Goal: Task Accomplishment & Management: Manage account settings

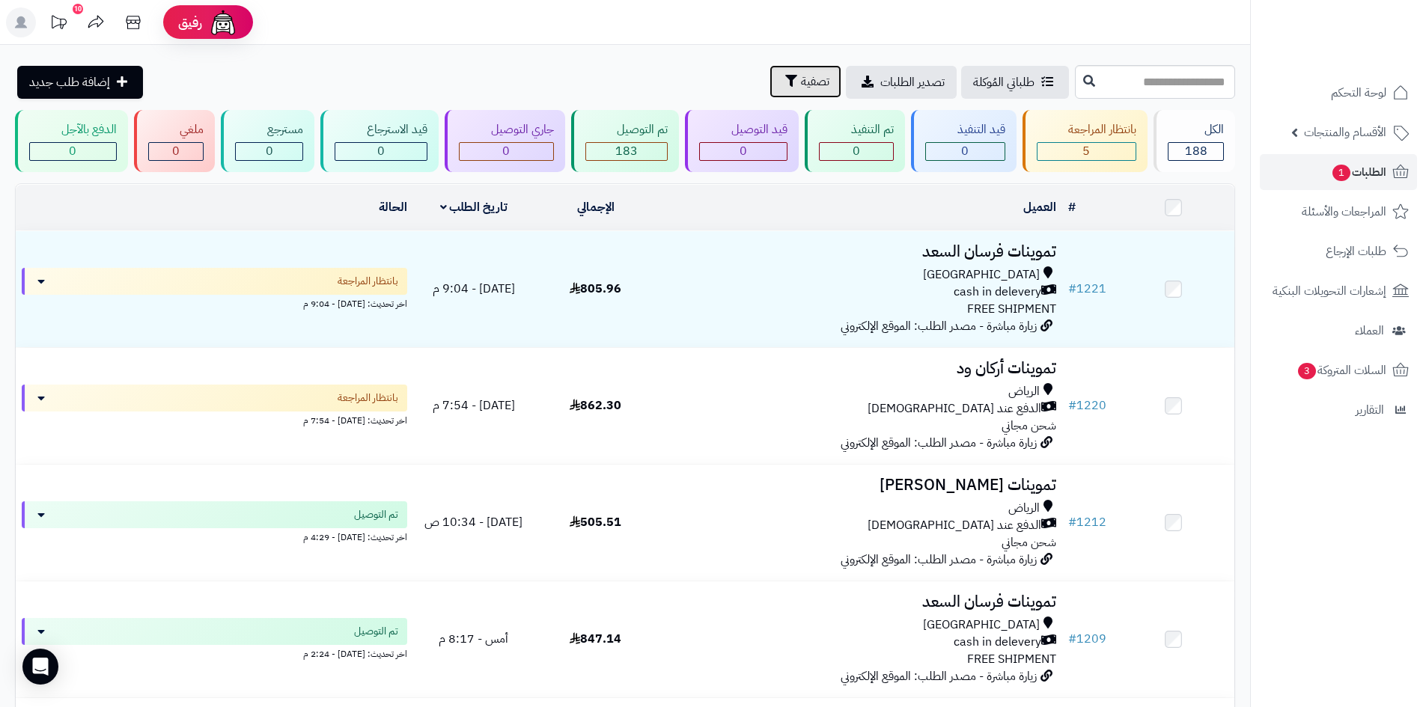
drag, startPoint x: 722, startPoint y: 84, endPoint x: 722, endPoint y: 94, distance: 10.5
click at [801, 86] on span "تصفية" at bounding box center [815, 82] width 28 height 18
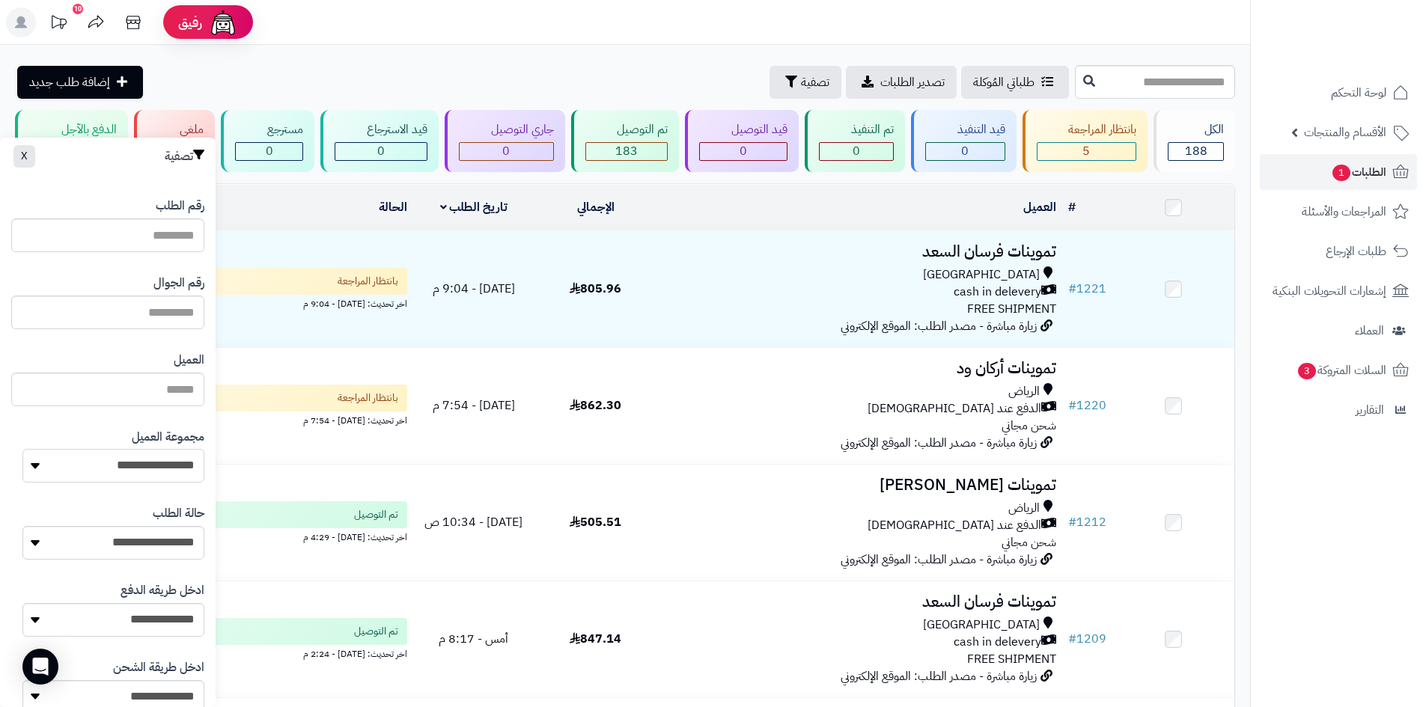
click at [143, 460] on select "**********" at bounding box center [113, 466] width 182 height 34
click at [22, 449] on select "**********" at bounding box center [113, 466] width 182 height 34
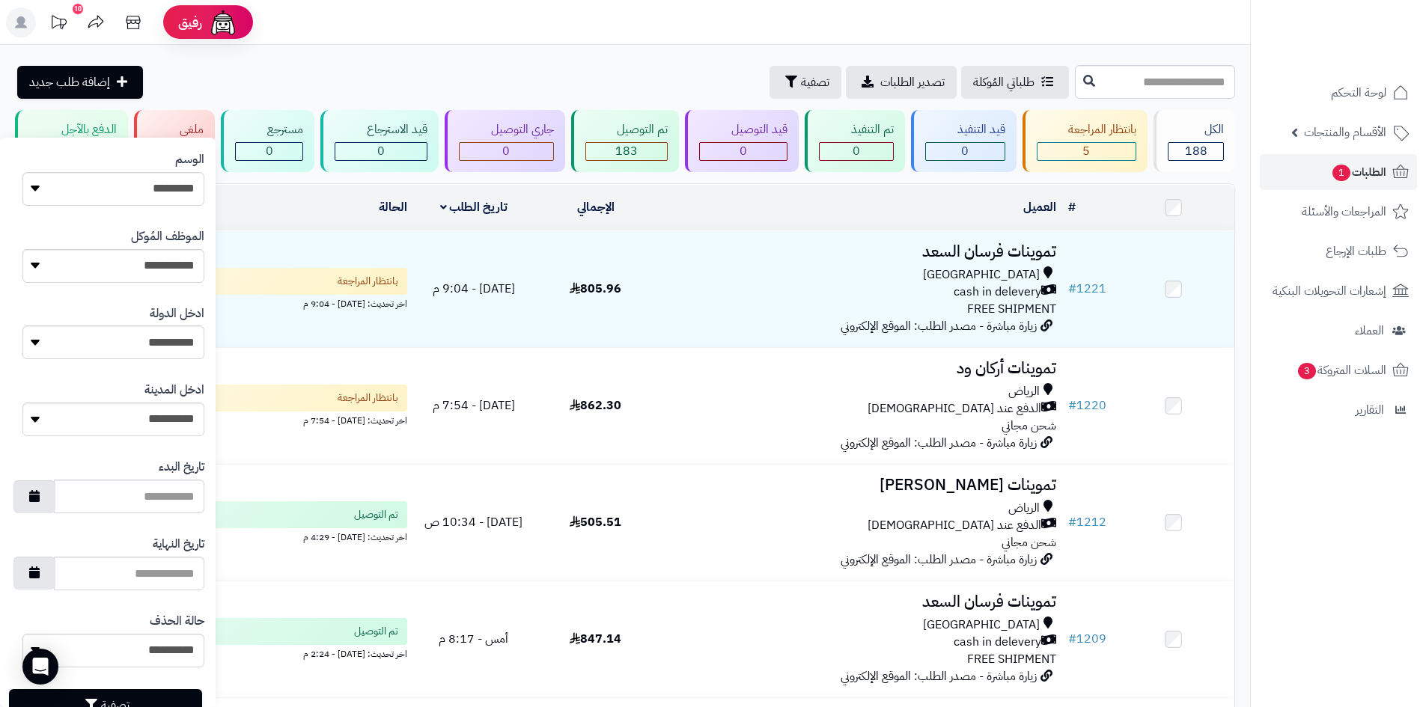
scroll to position [636, 0]
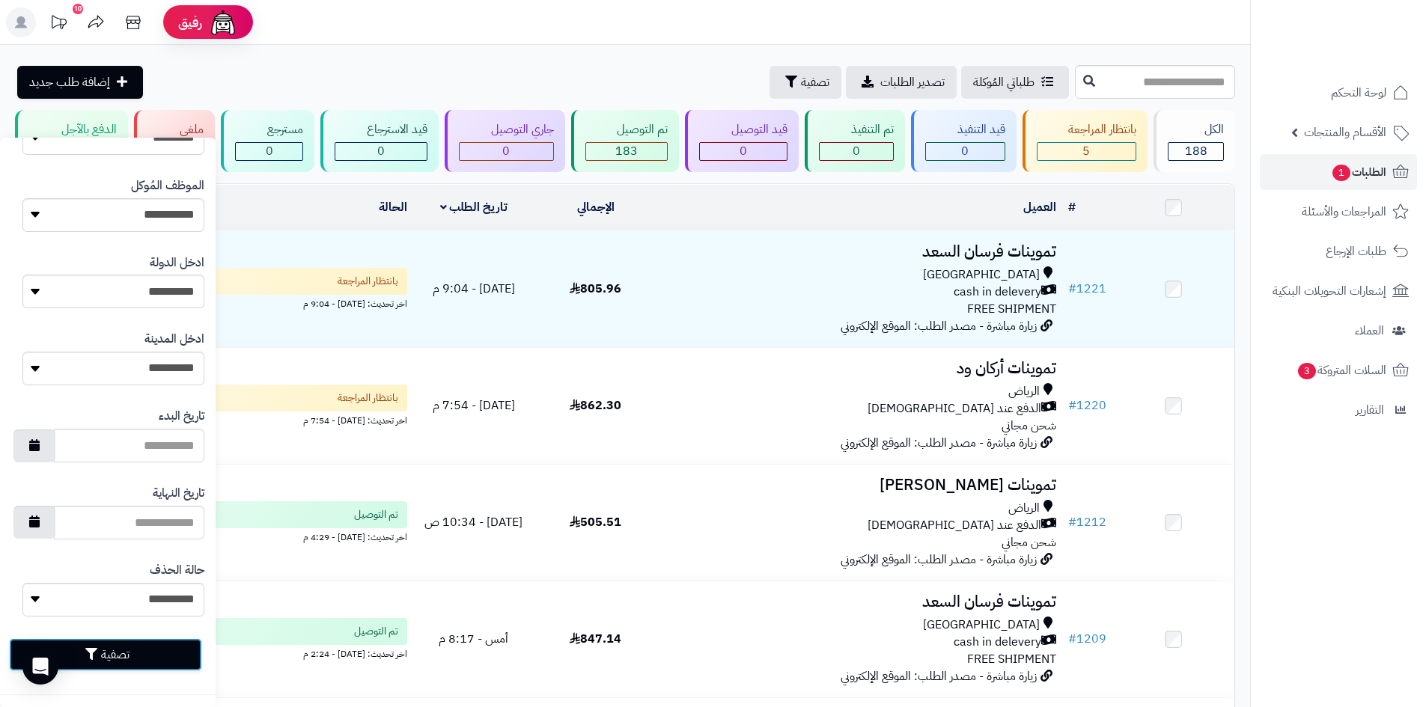
click at [169, 658] on button "تصفية" at bounding box center [105, 654] width 193 height 33
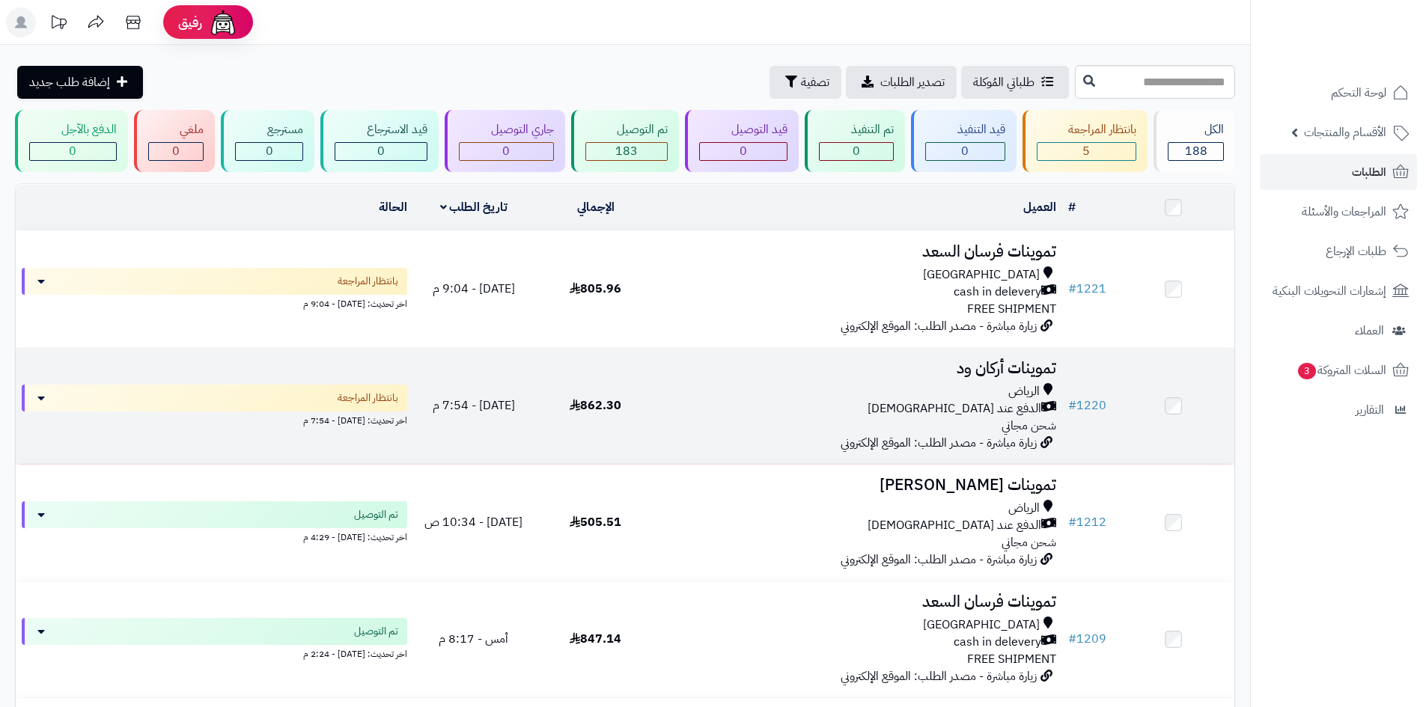
click at [798, 425] on div "الرياض الدفع عند الاستلام شحن مجاني" at bounding box center [859, 409] width 394 height 52
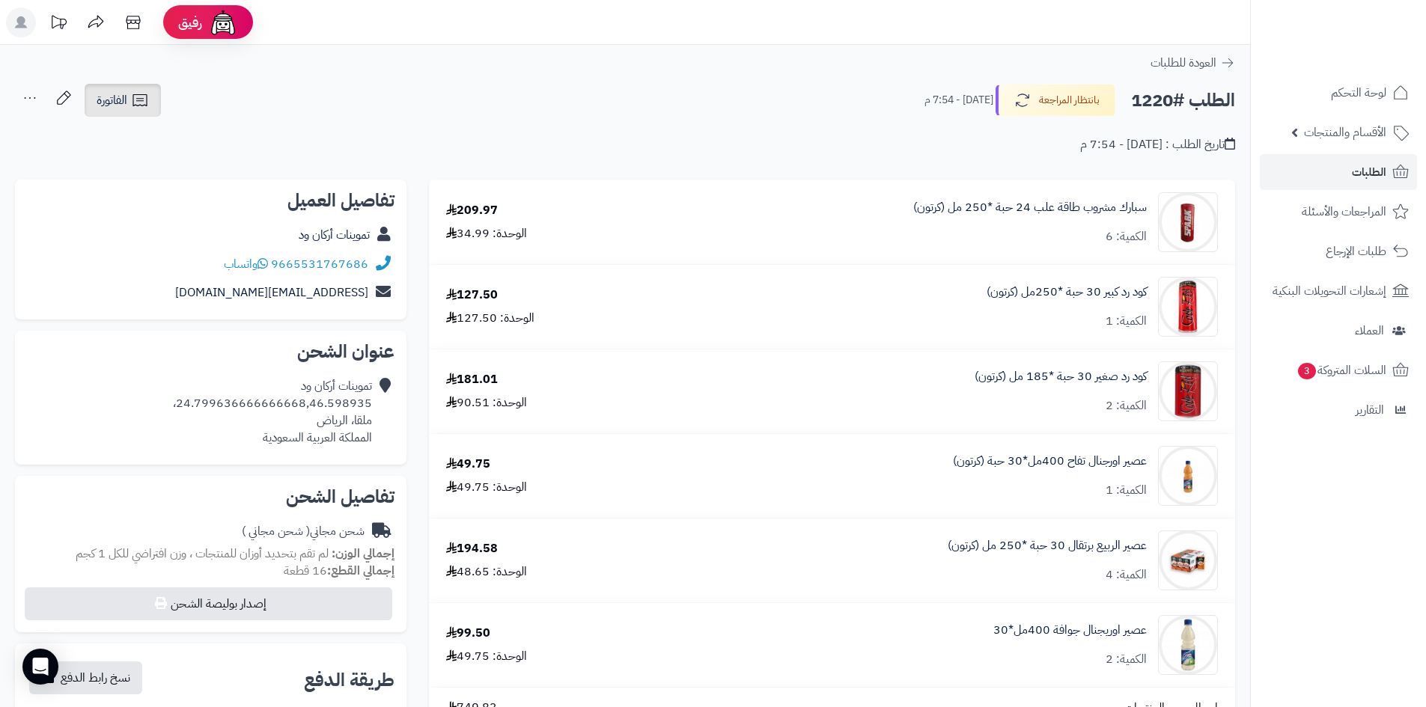
click at [152, 98] on link "الفاتورة" at bounding box center [123, 100] width 76 height 33
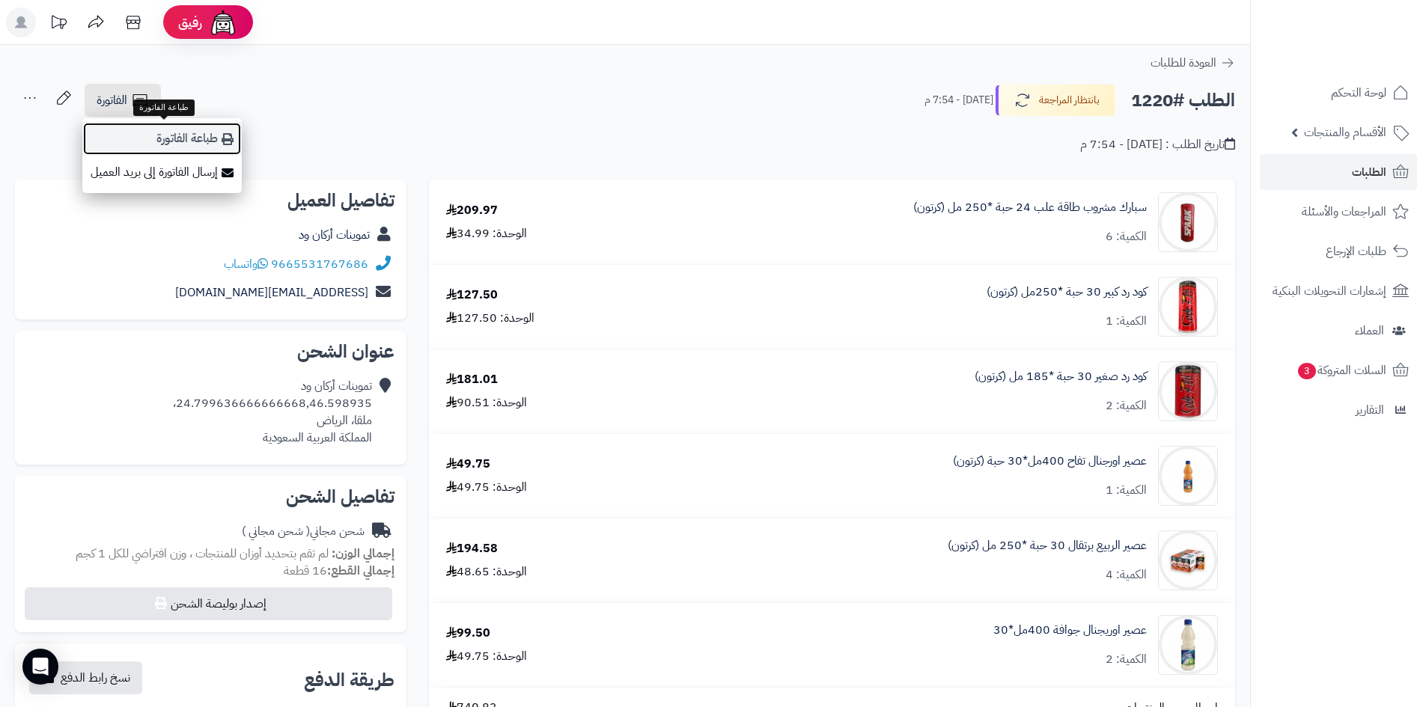
click at [229, 138] on icon at bounding box center [228, 139] width 12 height 12
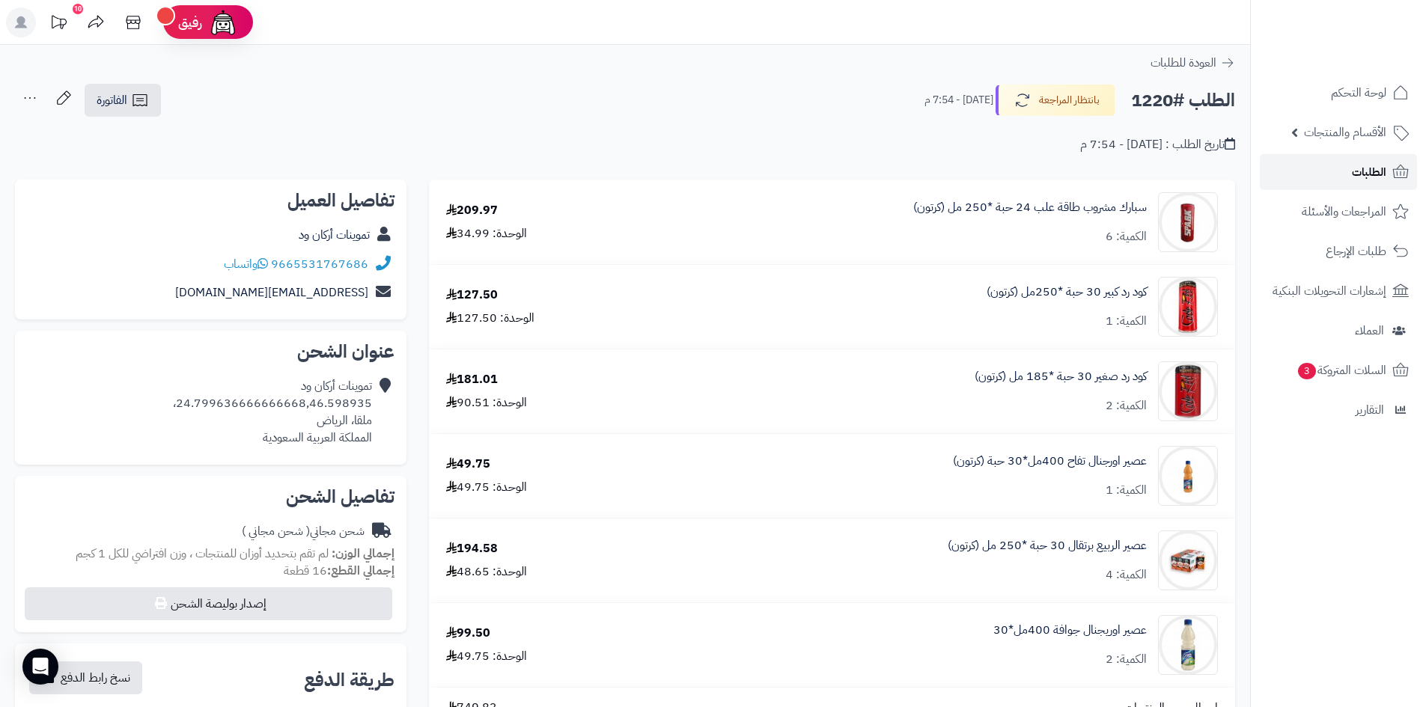
click at [1375, 169] on span "الطلبات" at bounding box center [1369, 172] width 34 height 21
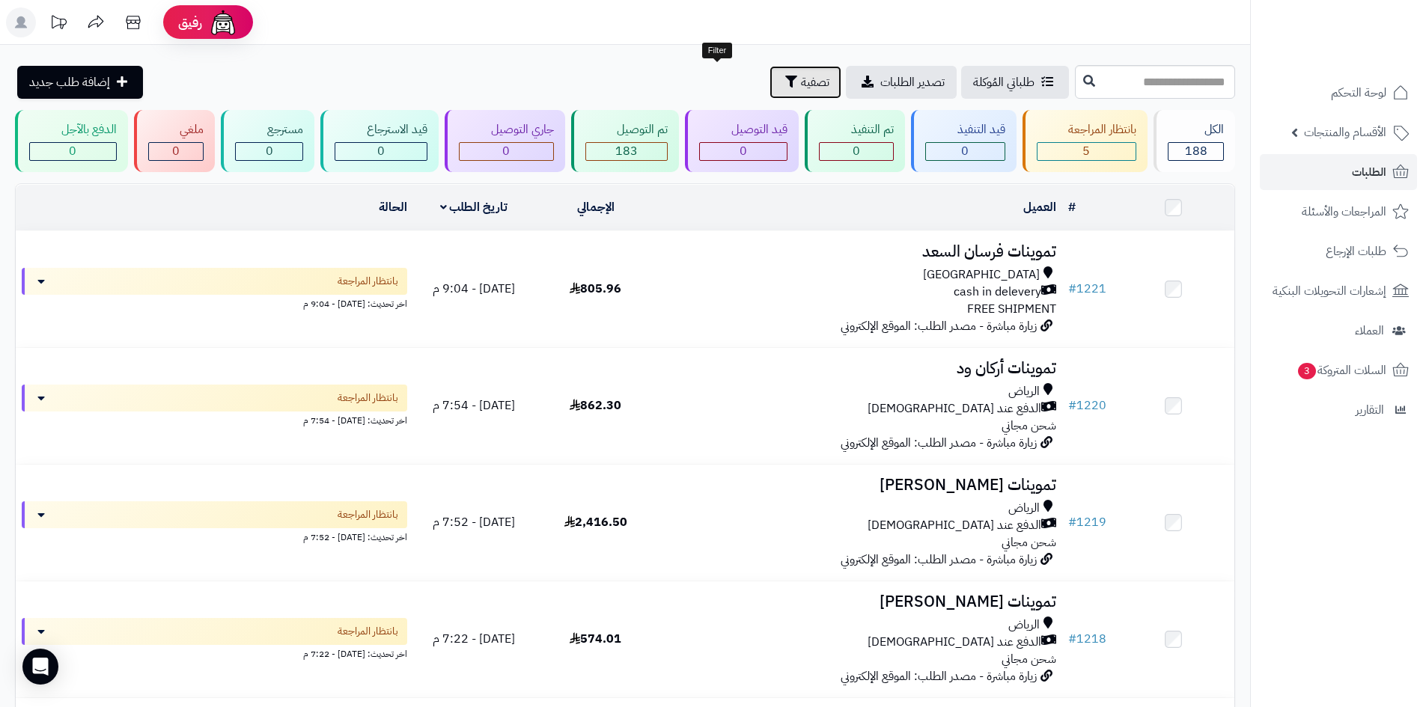
drag, startPoint x: 708, startPoint y: 85, endPoint x: 689, endPoint y: 100, distance: 24.4
click at [785, 84] on icon "button" at bounding box center [791, 82] width 12 height 12
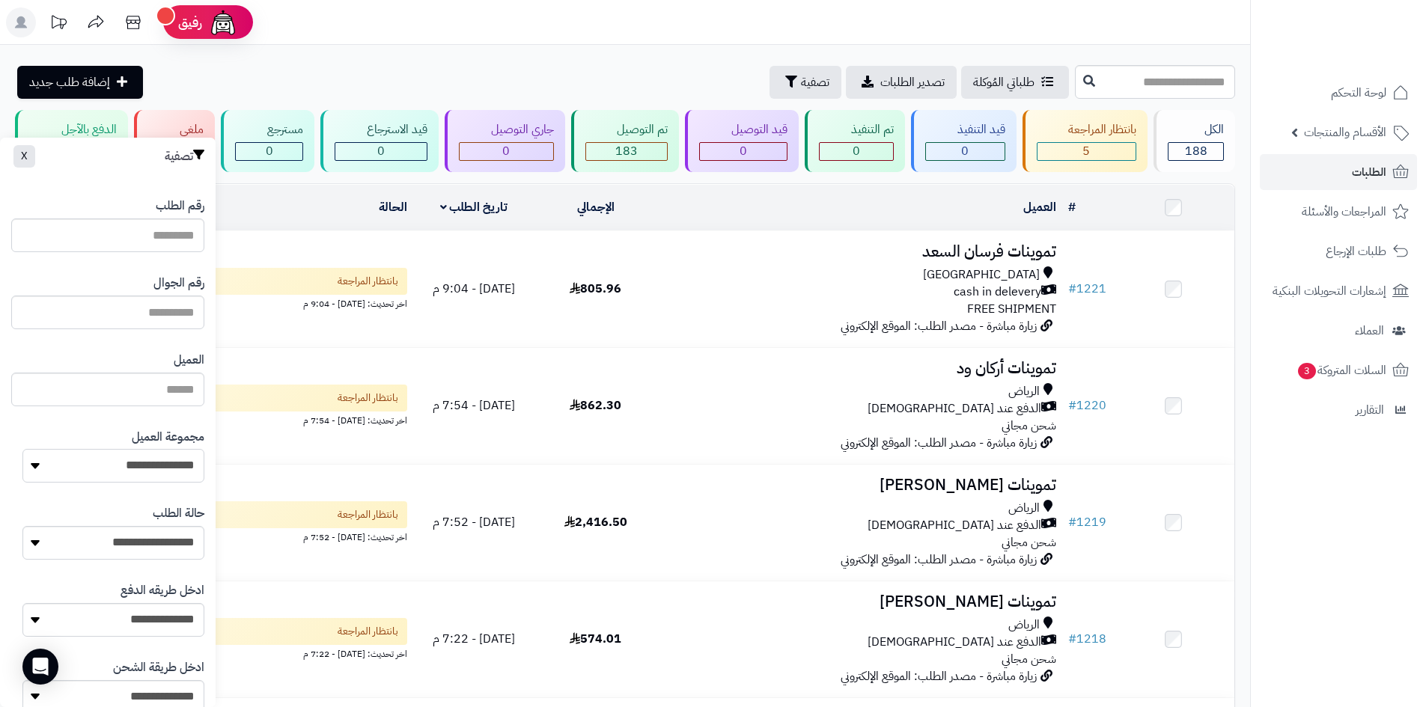
click at [153, 459] on select "**********" at bounding box center [113, 466] width 182 height 34
select select "*"
click at [22, 449] on select "**********" at bounding box center [113, 466] width 182 height 34
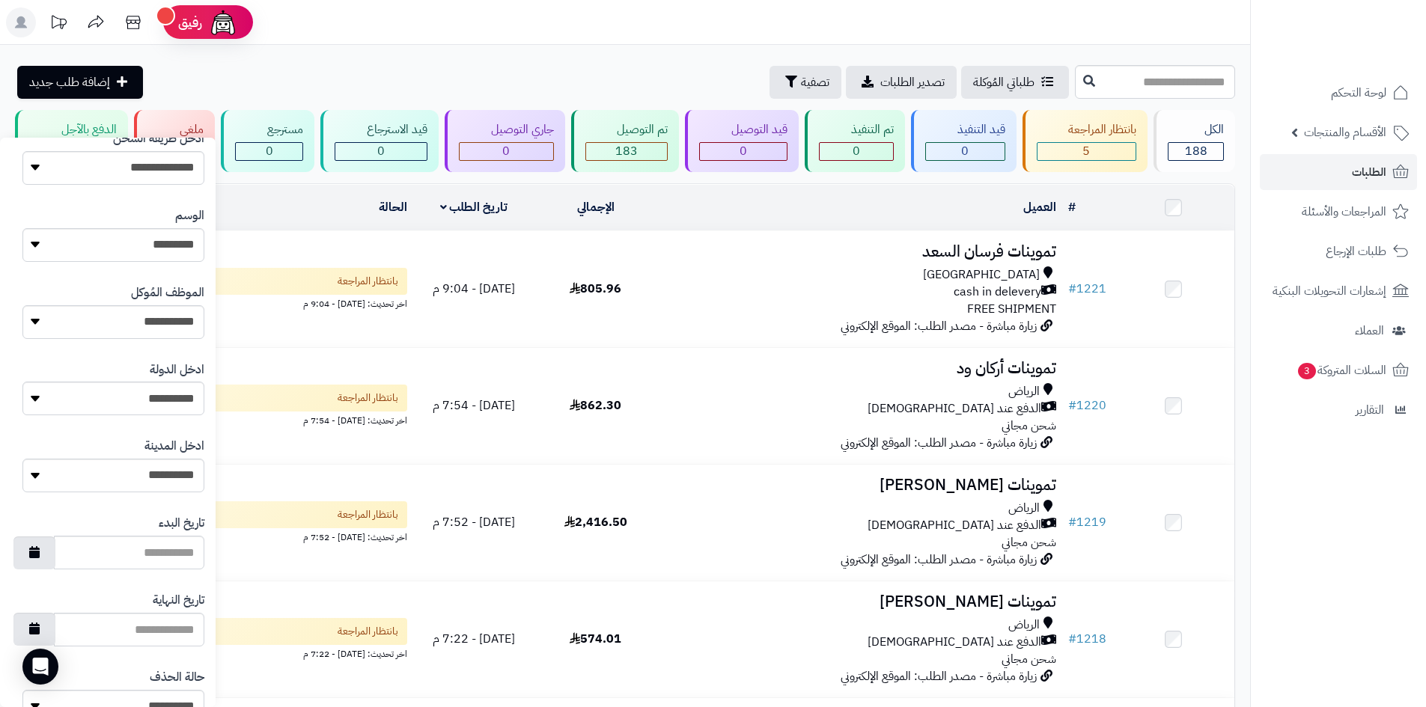
scroll to position [636, 0]
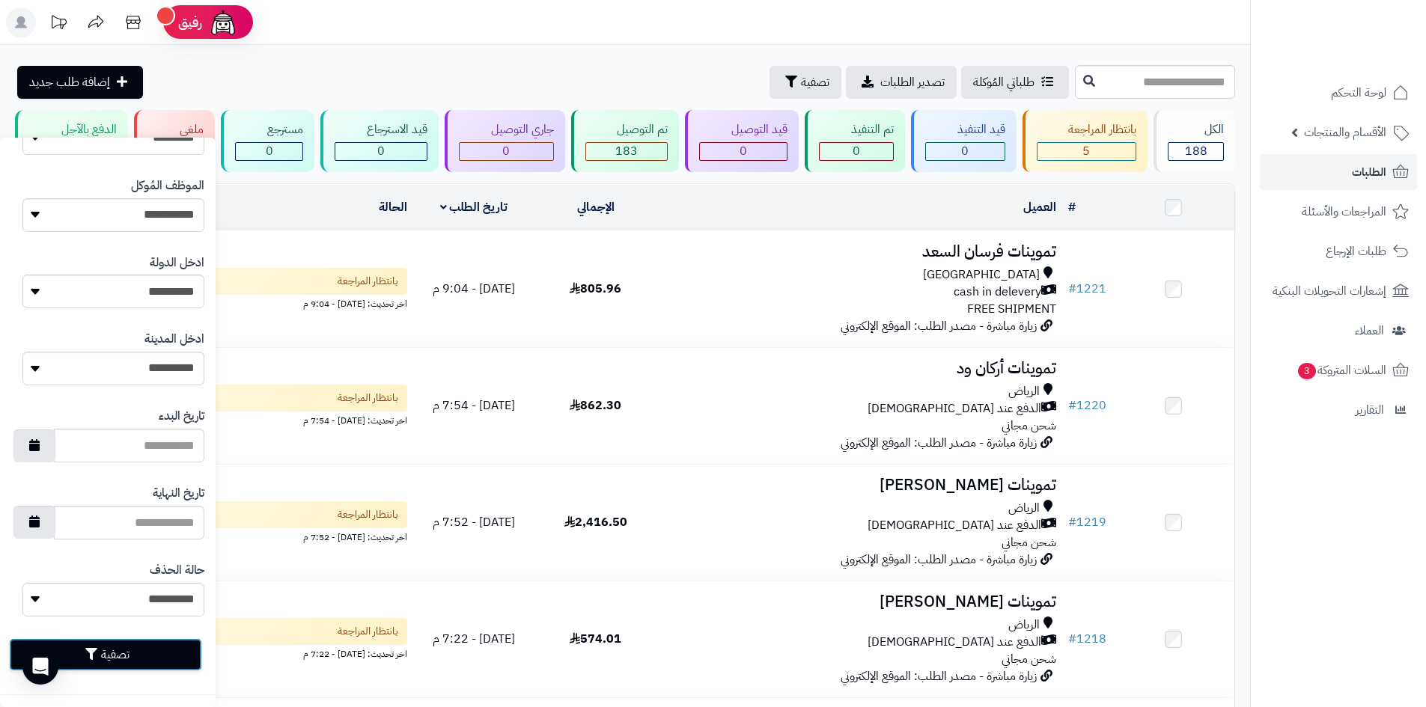
click at [139, 651] on button "تصفية" at bounding box center [105, 654] width 193 height 33
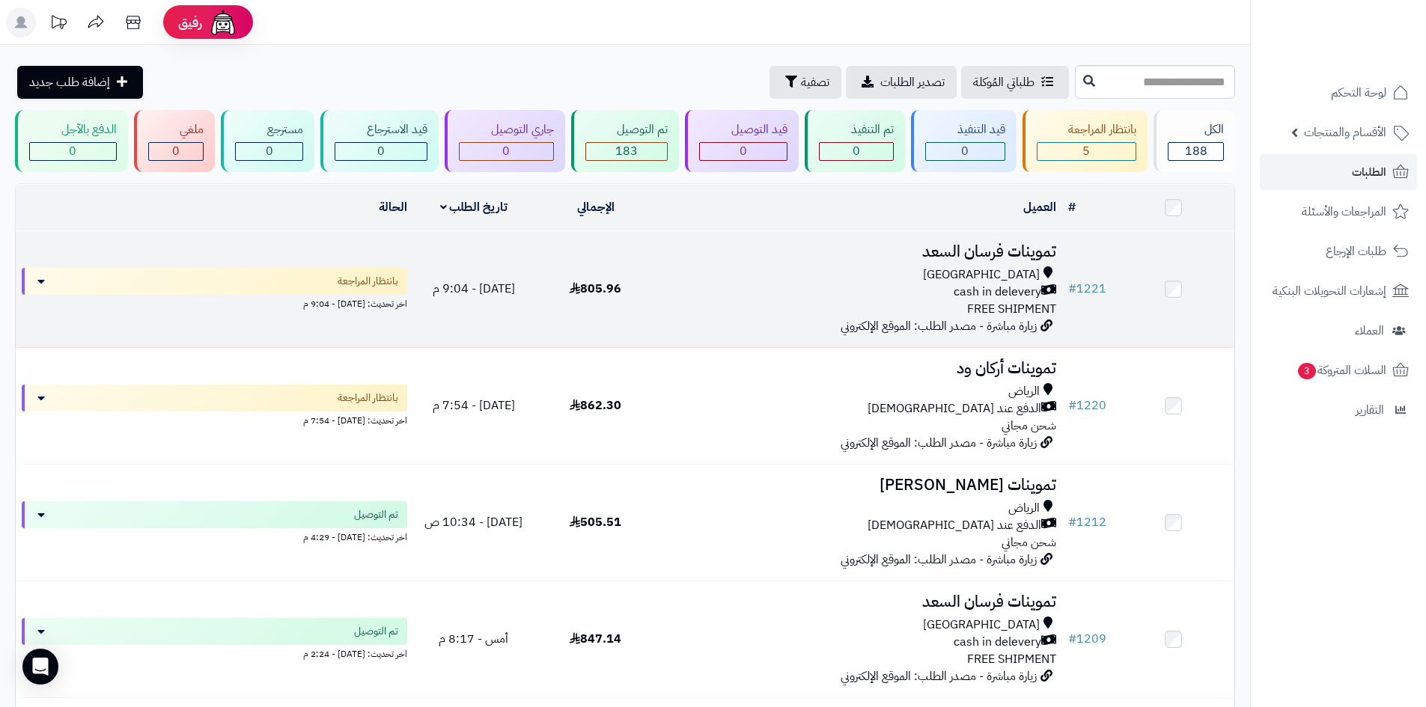
click at [588, 317] on td "805.96" at bounding box center [595, 289] width 122 height 116
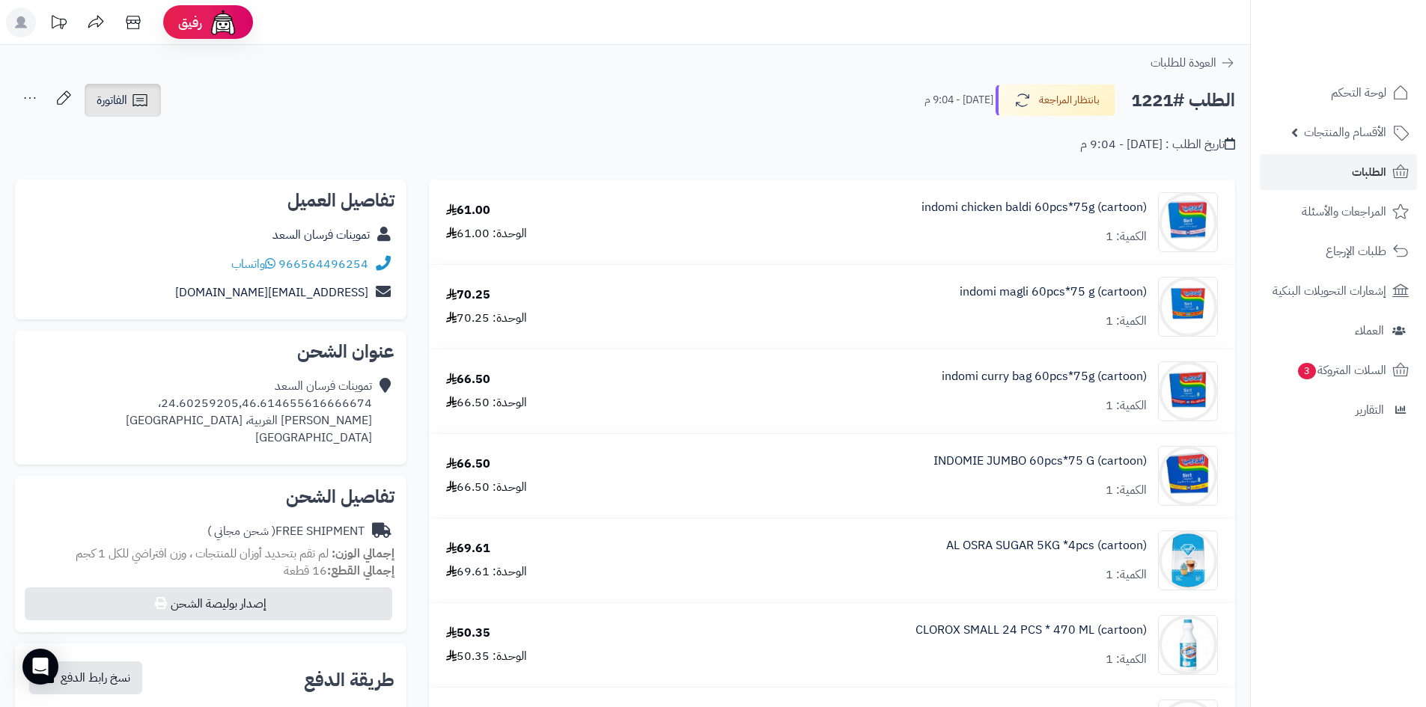
click at [142, 106] on icon at bounding box center [139, 100] width 14 height 12
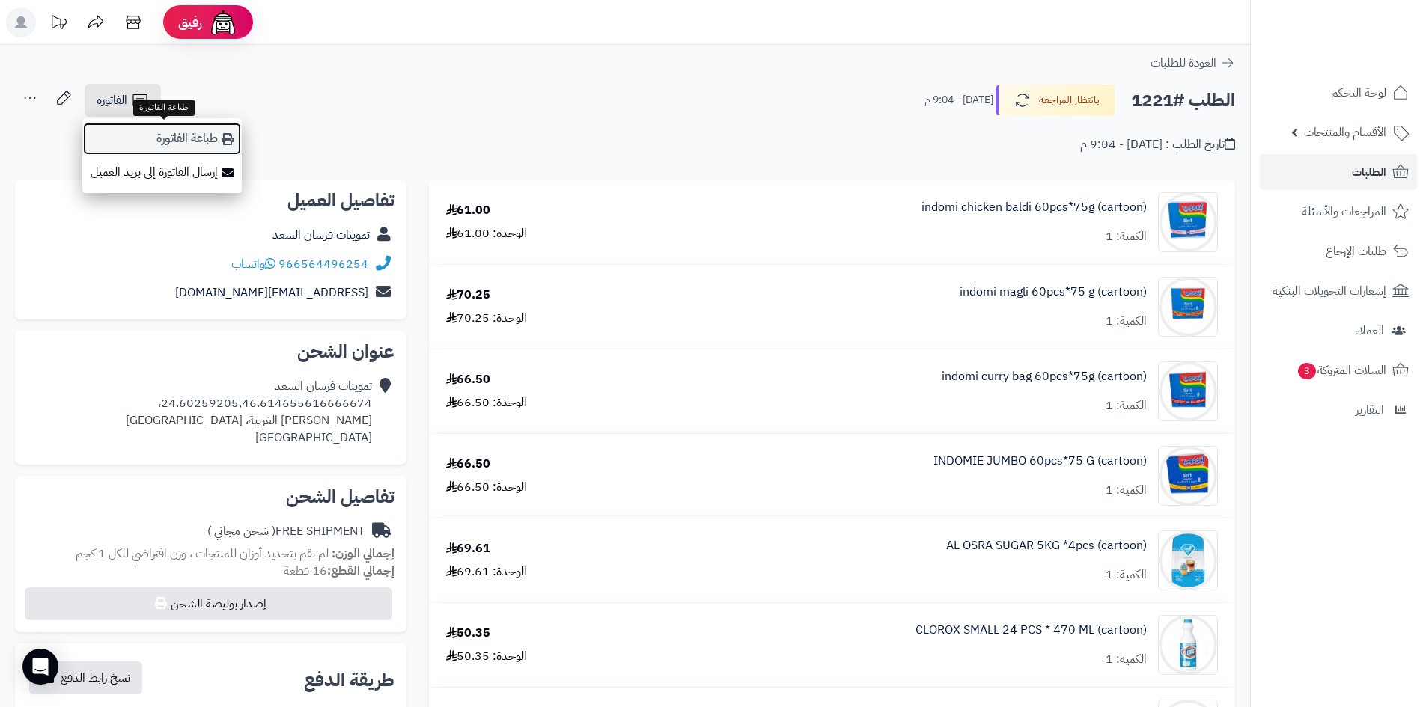
click at [216, 141] on link "طباعة الفاتورة" at bounding box center [161, 139] width 159 height 34
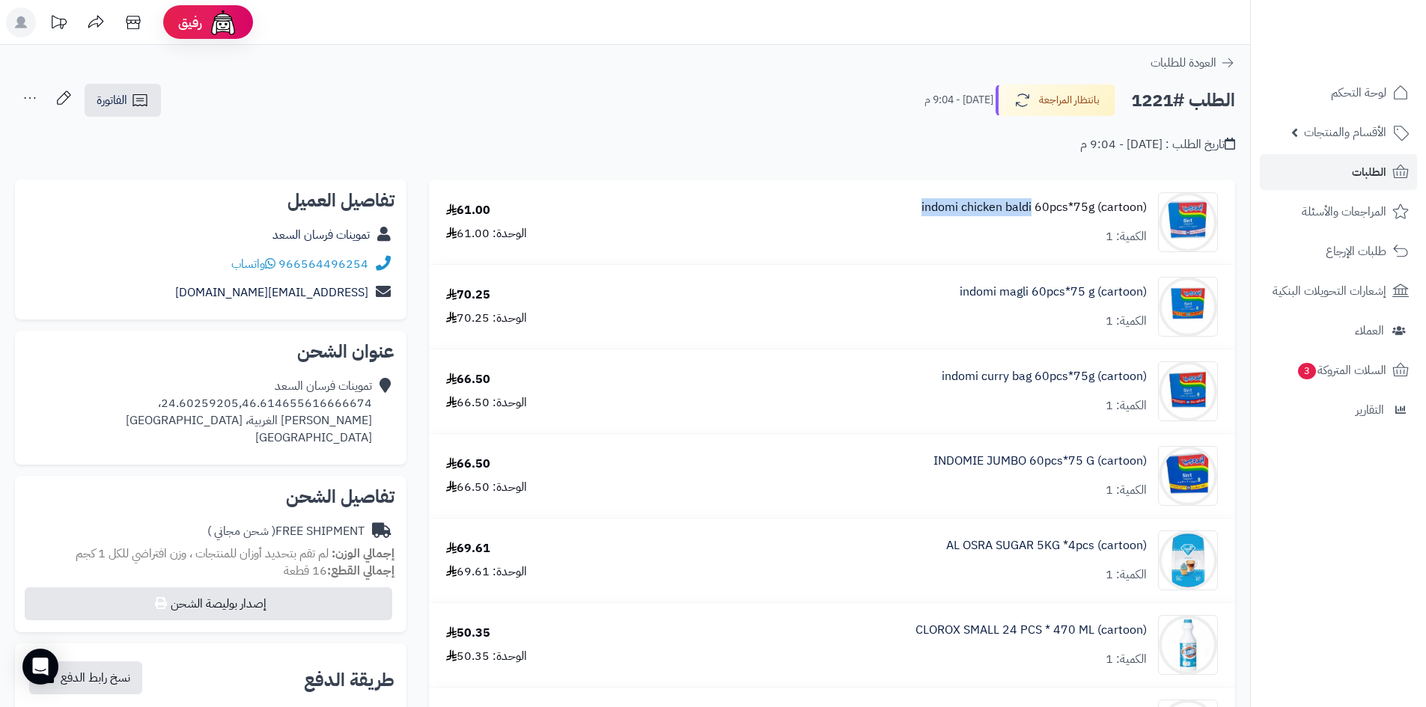
drag, startPoint x: 912, startPoint y: 205, endPoint x: 1024, endPoint y: 201, distance: 111.6
click at [1031, 205] on div "indomi chicken baldi 60pcs*75g (cartoon) الكمية: 1" at bounding box center [935, 222] width 588 height 60
drag, startPoint x: 917, startPoint y: 207, endPoint x: 1034, endPoint y: 213, distance: 116.9
click at [1035, 213] on div "indomi chicken baldi 60pcs*75g (cartoon) الكمية: 1" at bounding box center [935, 222] width 588 height 60
copy link "indomi chicken baldi"
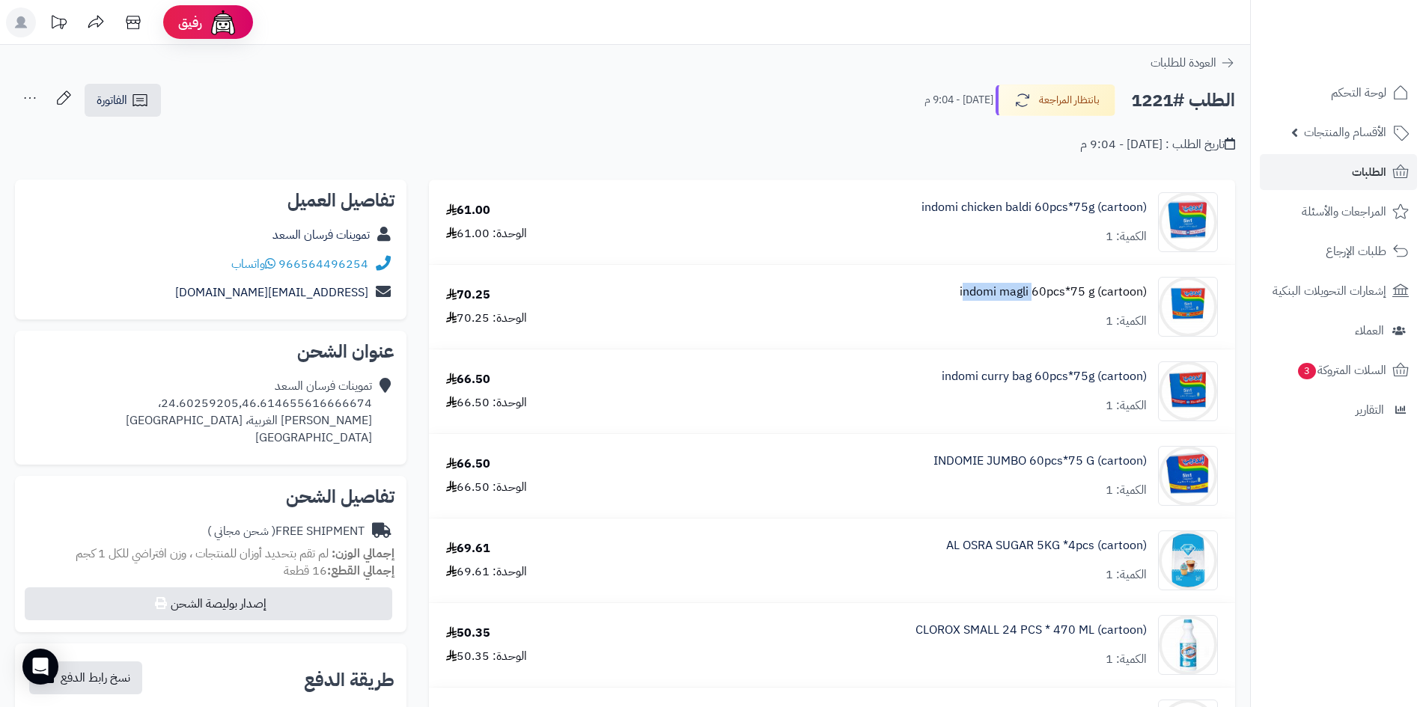
drag, startPoint x: 947, startPoint y: 290, endPoint x: 1029, endPoint y: 294, distance: 82.4
click at [1029, 252] on div "indomi magli 60pcs*75 g (cartoon) الكمية: 1" at bounding box center [935, 222] width 588 height 60
drag, startPoint x: 926, startPoint y: 376, endPoint x: 1010, endPoint y: 376, distance: 83.8
click at [1010, 252] on div "indomi curry bag 60pcs*75g (cartoon) الكمية: 1" at bounding box center [935, 222] width 588 height 60
copy link "indomi curry"
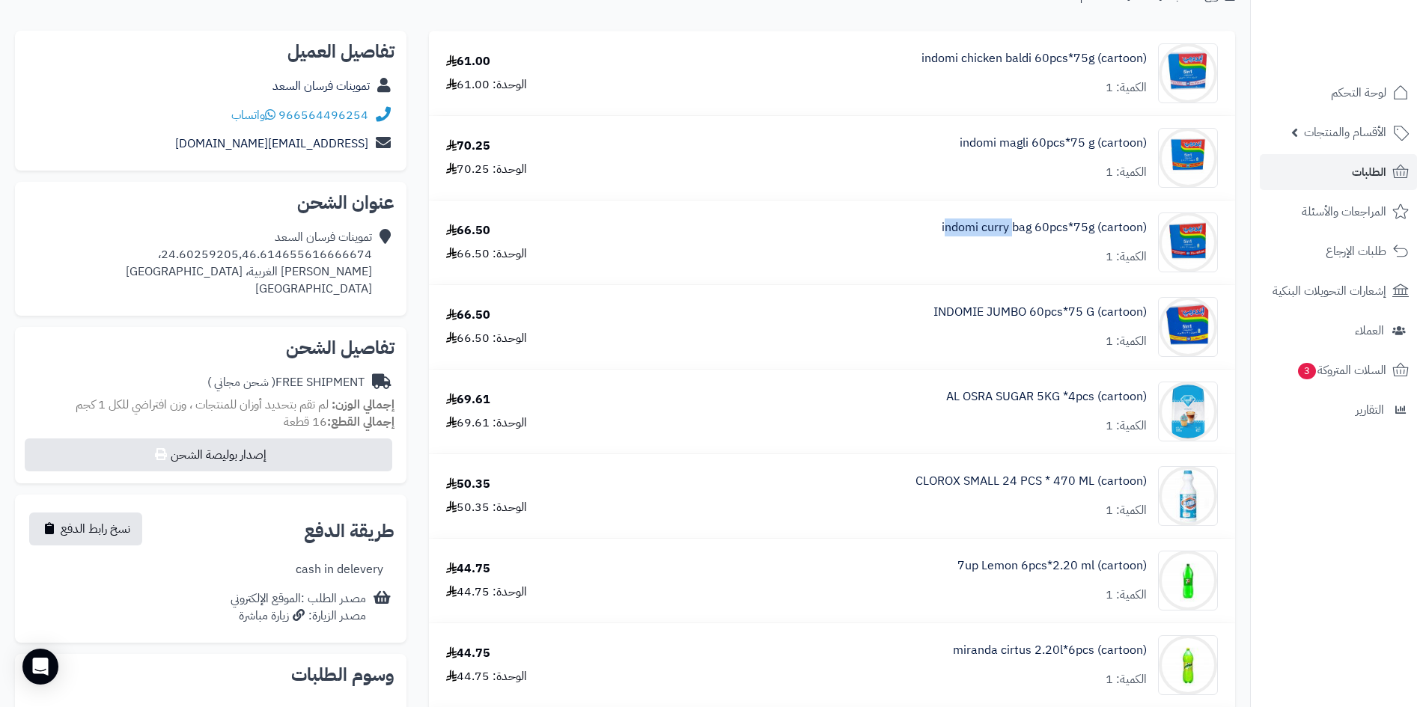
scroll to position [150, 0]
drag, startPoint x: 921, startPoint y: 307, endPoint x: 1025, endPoint y: 314, distance: 104.2
click at [1025, 103] on div "INDOMIE JUMBO 60pcs*75 G (cartoon) الكمية: 1" at bounding box center [935, 73] width 588 height 60
drag, startPoint x: 936, startPoint y: 391, endPoint x: 1046, endPoint y: 395, distance: 110.1
click at [1046, 103] on div "AL OSRA SUGAR 5KG *4pcs (cartoon) الكمية: 1" at bounding box center [935, 73] width 588 height 60
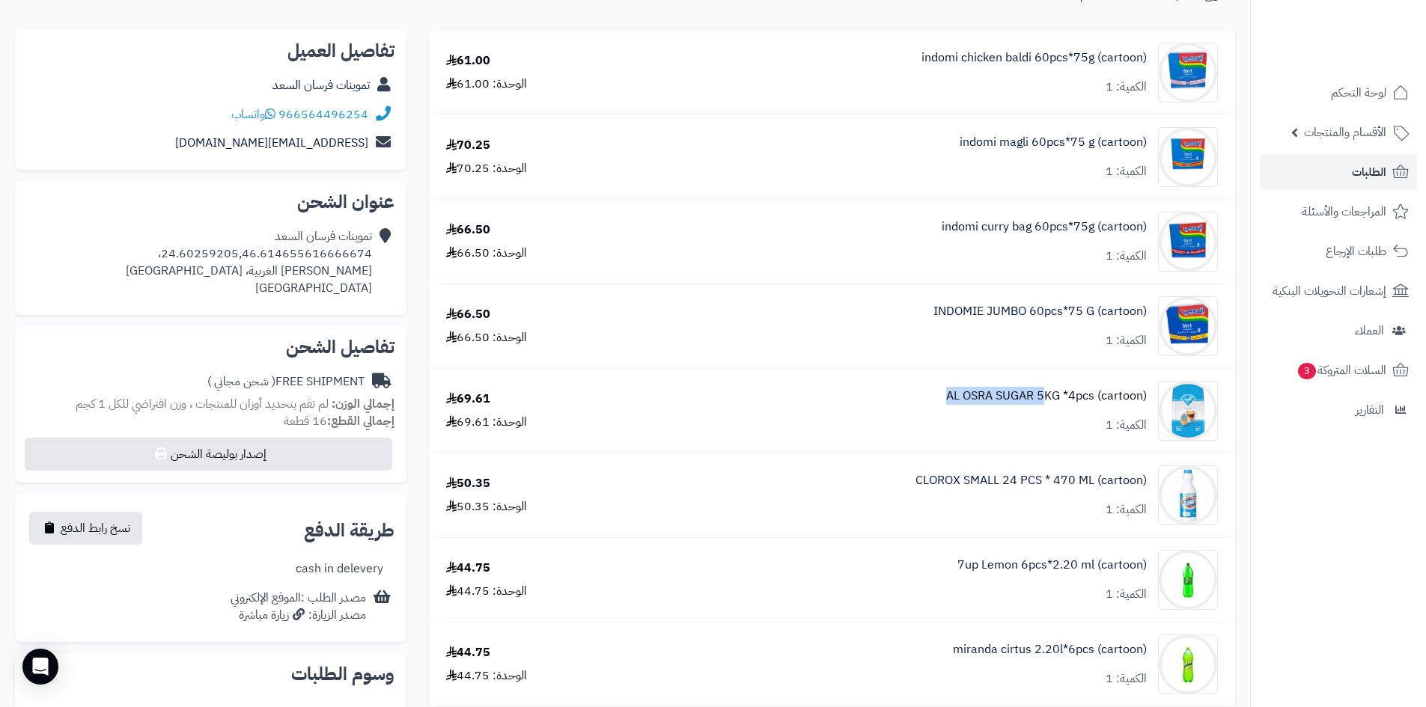
copy link "AL OSRA SUGAR 5"
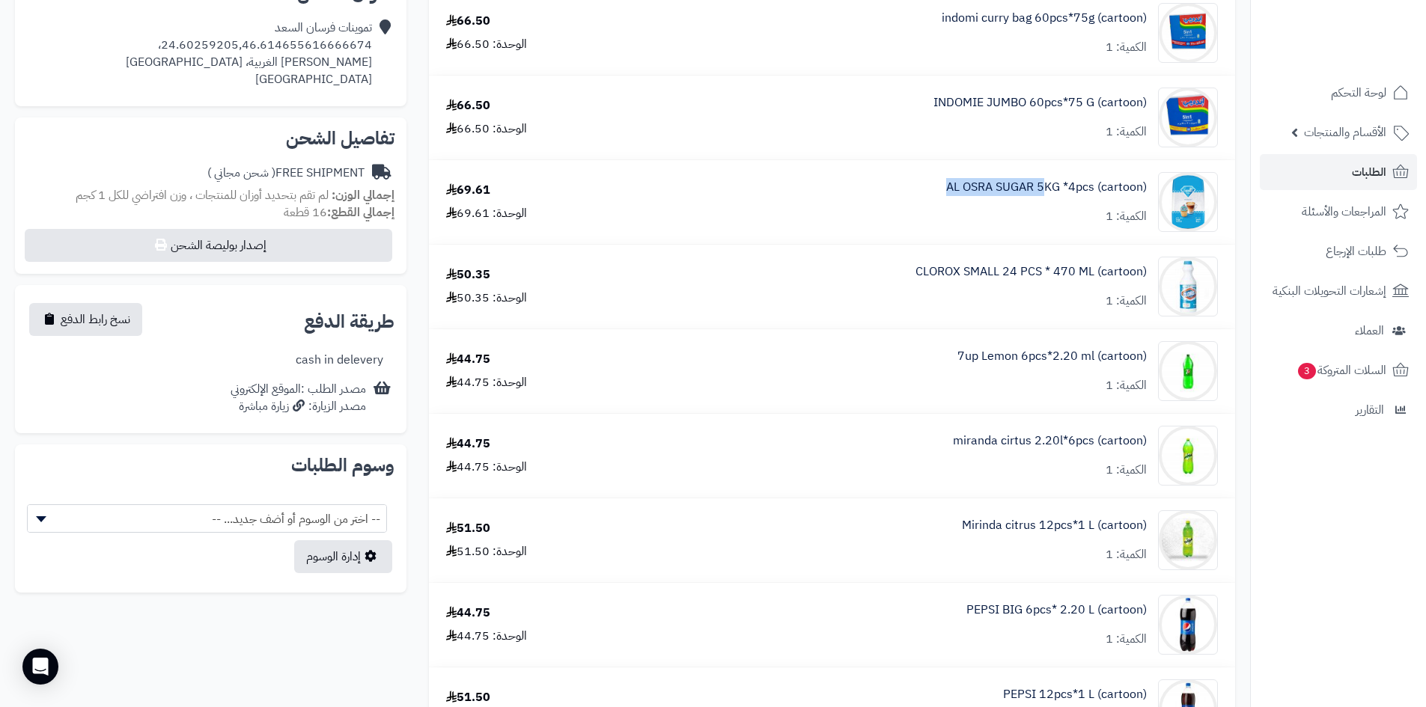
scroll to position [374, 0]
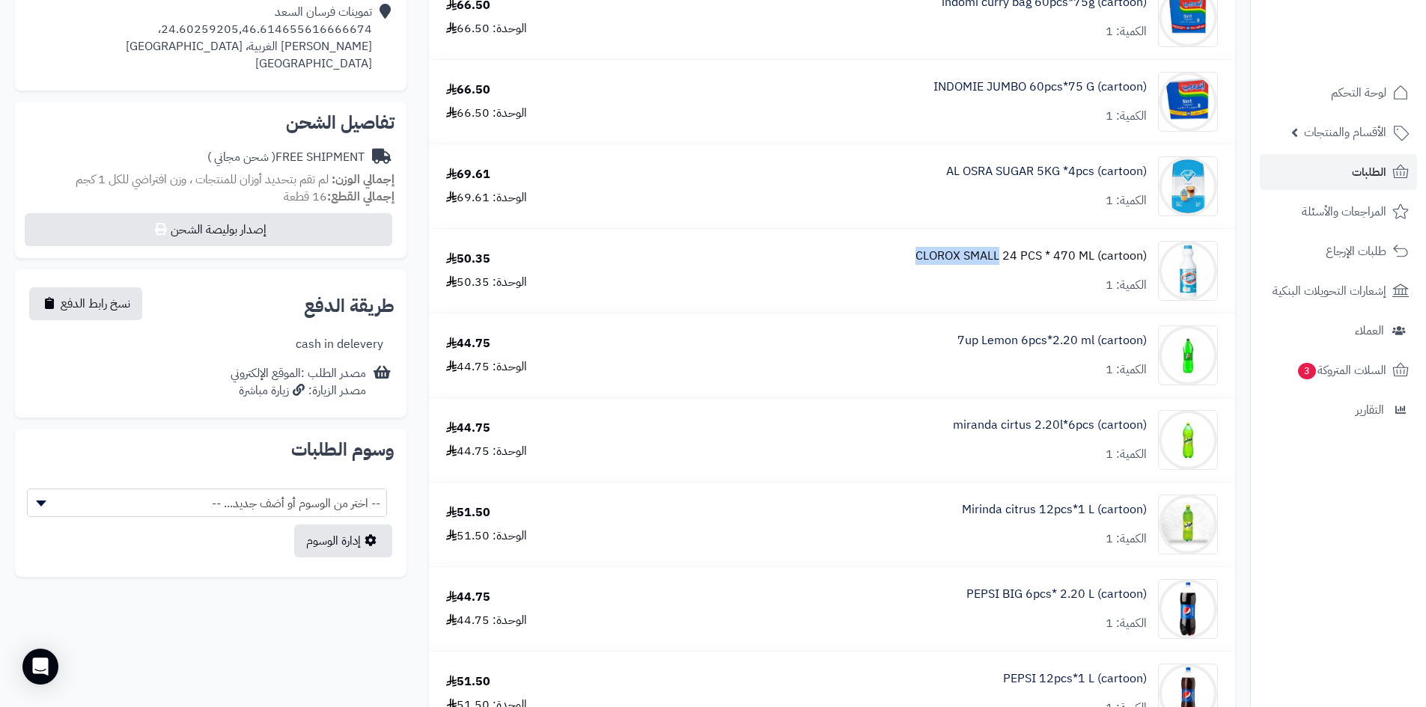
drag, startPoint x: 905, startPoint y: 250, endPoint x: 1001, endPoint y: 260, distance: 97.0
copy link "CLOROX SMALL"
